Goal: Task Accomplishment & Management: Manage account settings

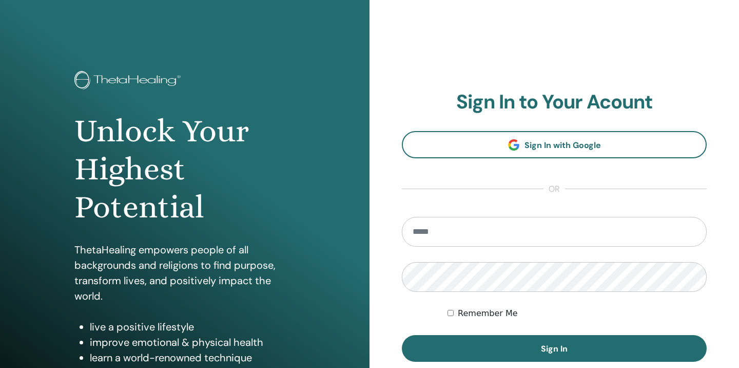
click at [432, 227] on input "email" at bounding box center [554, 232] width 305 height 30
type input "**********"
click at [555, 348] on button "Sign In" at bounding box center [554, 348] width 305 height 27
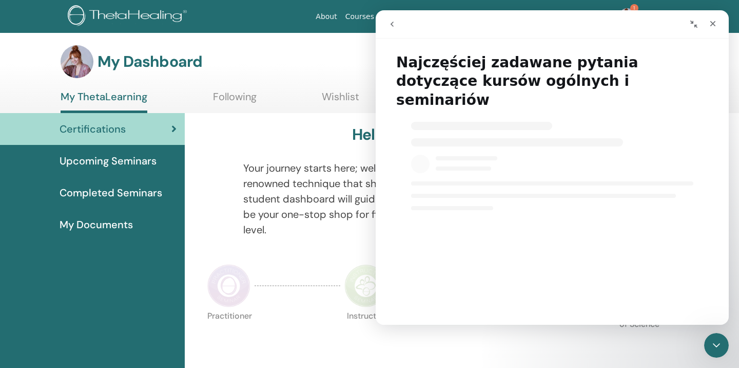
select select "**"
click at [716, 25] on icon "Zamknij" at bounding box center [713, 24] width 8 height 8
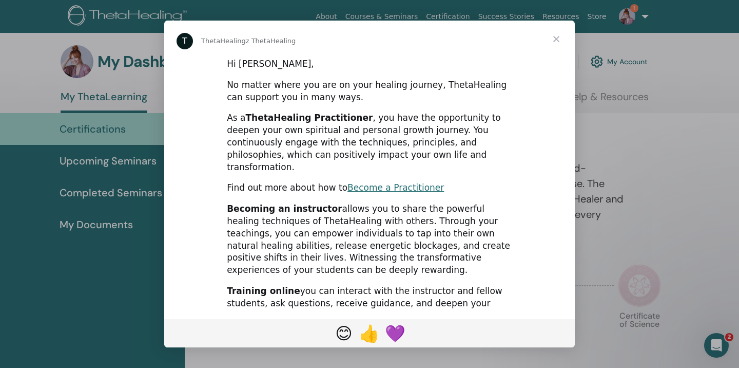
select select "**"
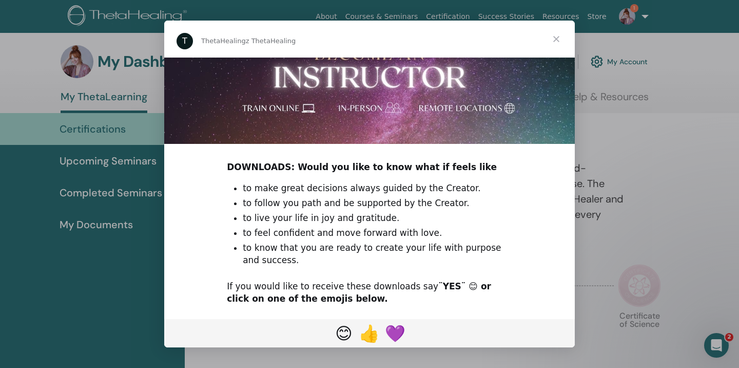
scroll to position [336, 0]
click at [559, 35] on span "Zamknij" at bounding box center [556, 39] width 37 height 37
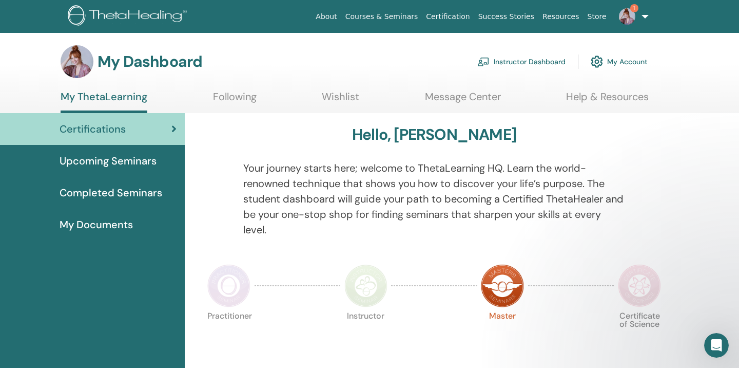
scroll to position [0, 0]
click at [529, 59] on link "Instructor Dashboard" at bounding box center [522, 61] width 88 height 23
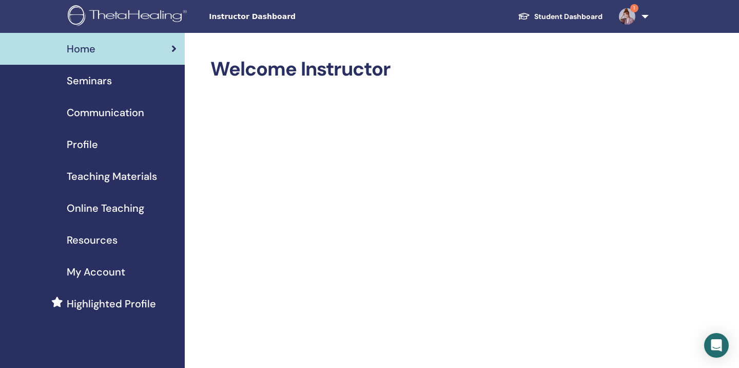
click at [90, 82] on span "Seminars" at bounding box center [89, 80] width 45 height 15
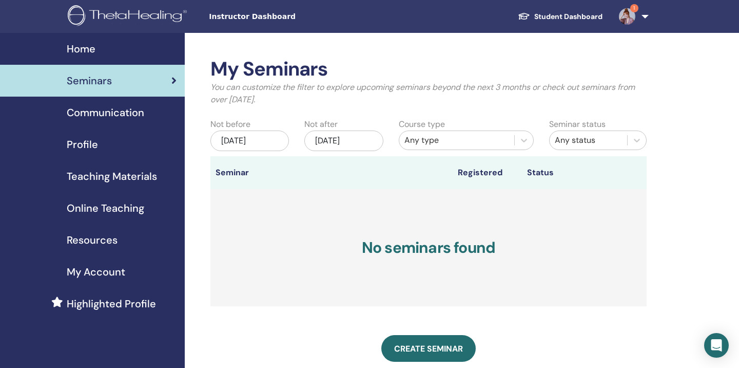
click at [87, 113] on span "Communication" at bounding box center [106, 112] width 78 height 15
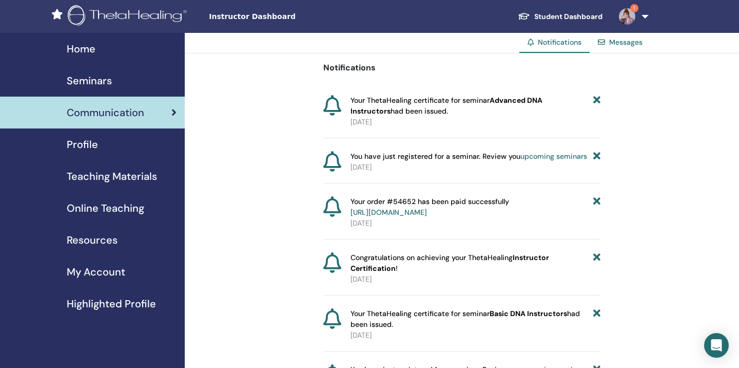
click at [95, 142] on span "Profile" at bounding box center [82, 144] width 31 height 15
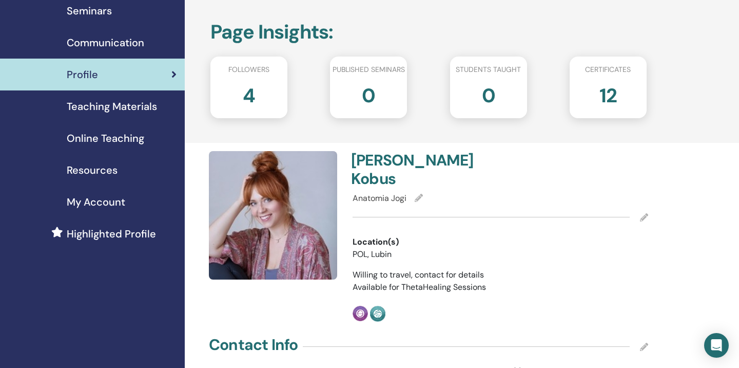
scroll to position [69, 0]
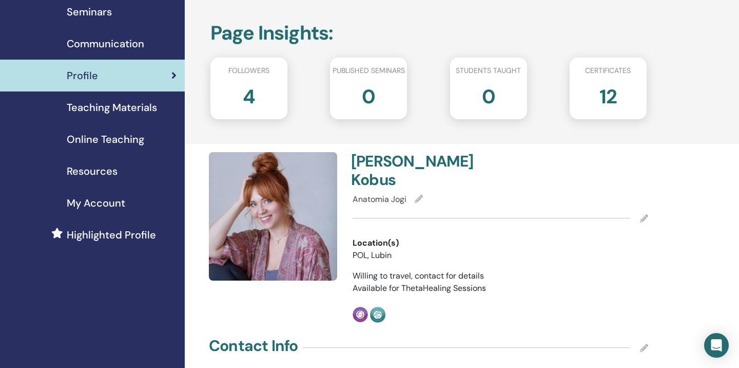
click at [97, 113] on span "Teaching Materials" at bounding box center [112, 107] width 90 height 15
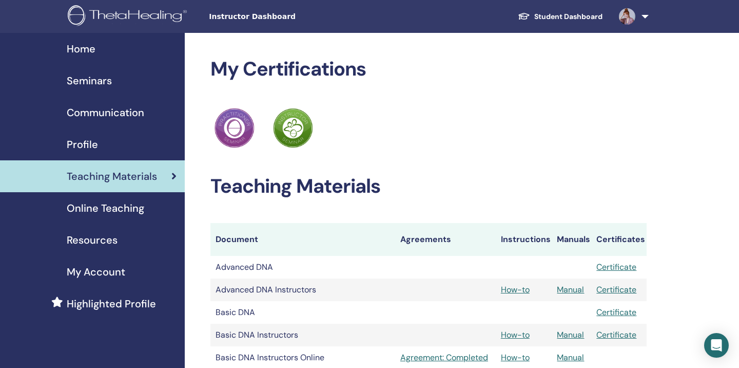
click at [93, 269] on span "My Account" at bounding box center [96, 271] width 59 height 15
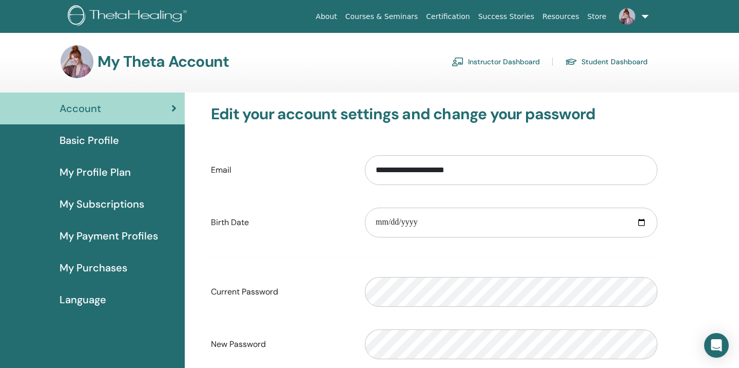
click at [118, 175] on span "My Profile Plan" at bounding box center [95, 171] width 71 height 15
